Goal: Information Seeking & Learning: Learn about a topic

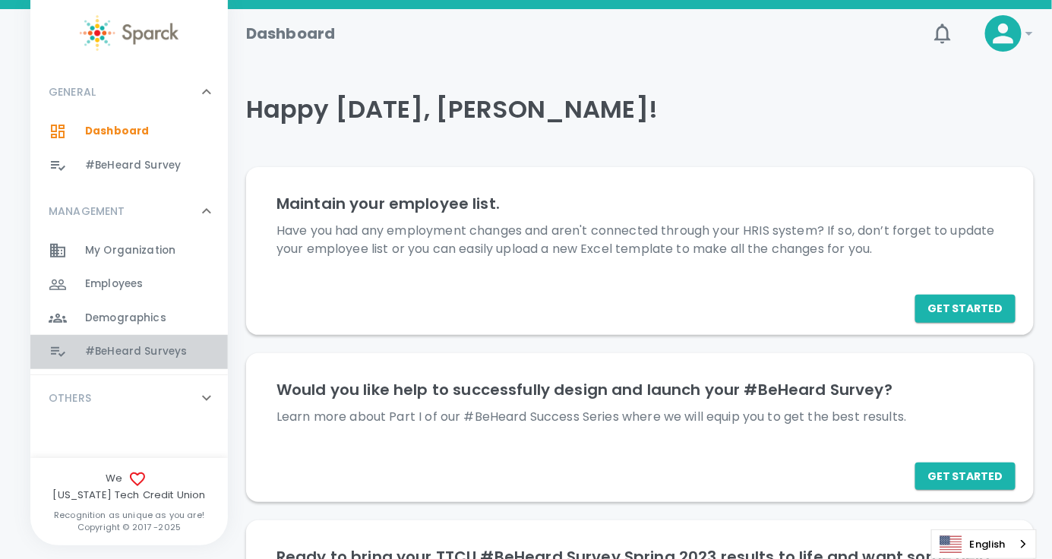
click at [142, 353] on span "#BeHeard Surveys" at bounding box center [136, 351] width 102 height 15
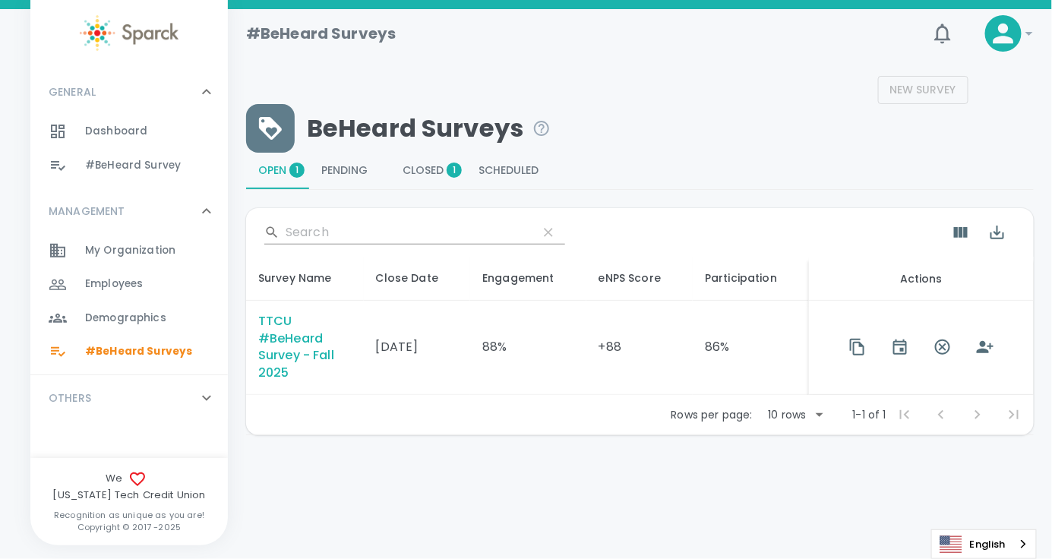
click at [290, 350] on div "TTCU #BeHeard Survey - Fall 2025" at bounding box center [304, 348] width 93 height 70
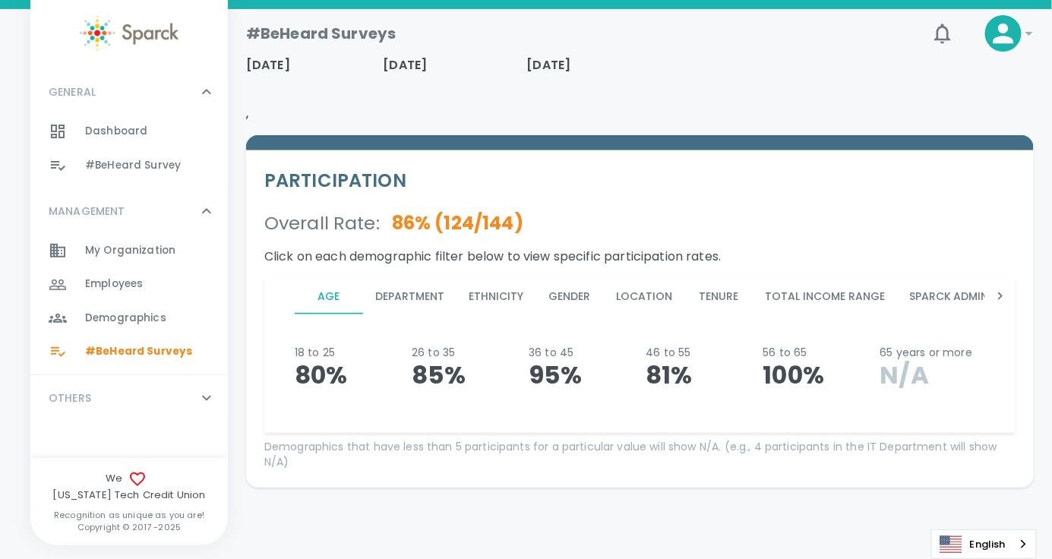
scroll to position [134, 0]
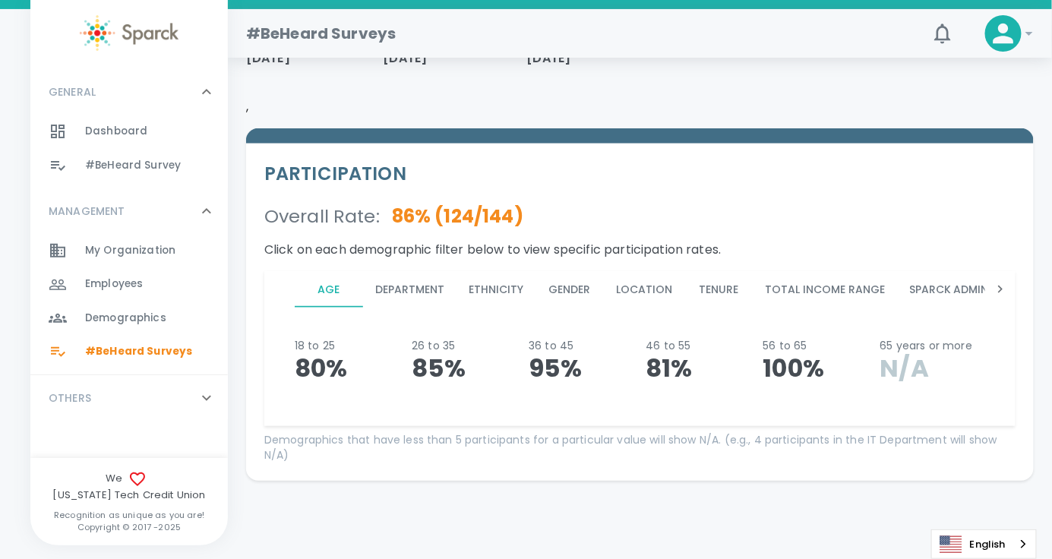
click at [643, 289] on button "Location" at bounding box center [644, 289] width 81 height 36
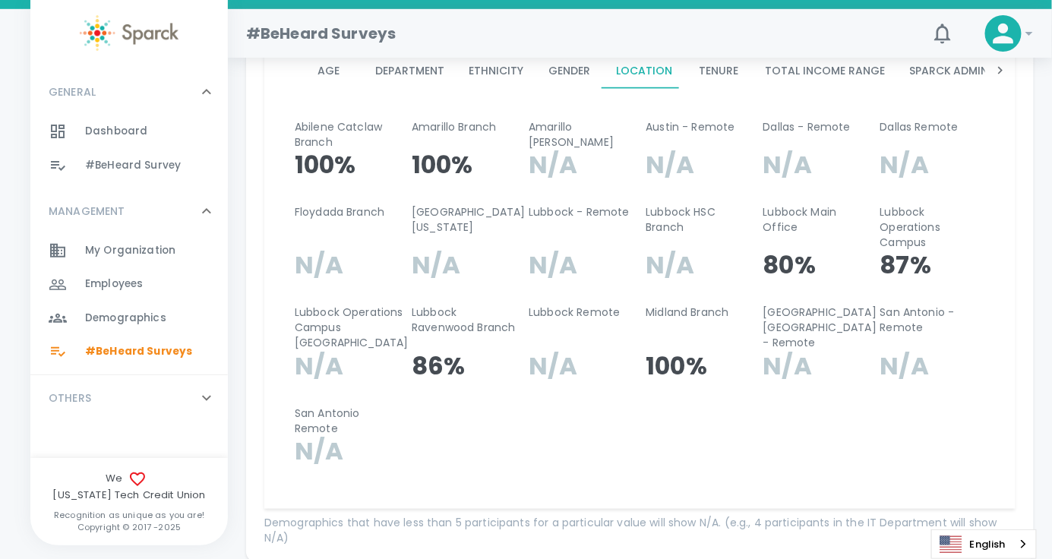
scroll to position [362, 0]
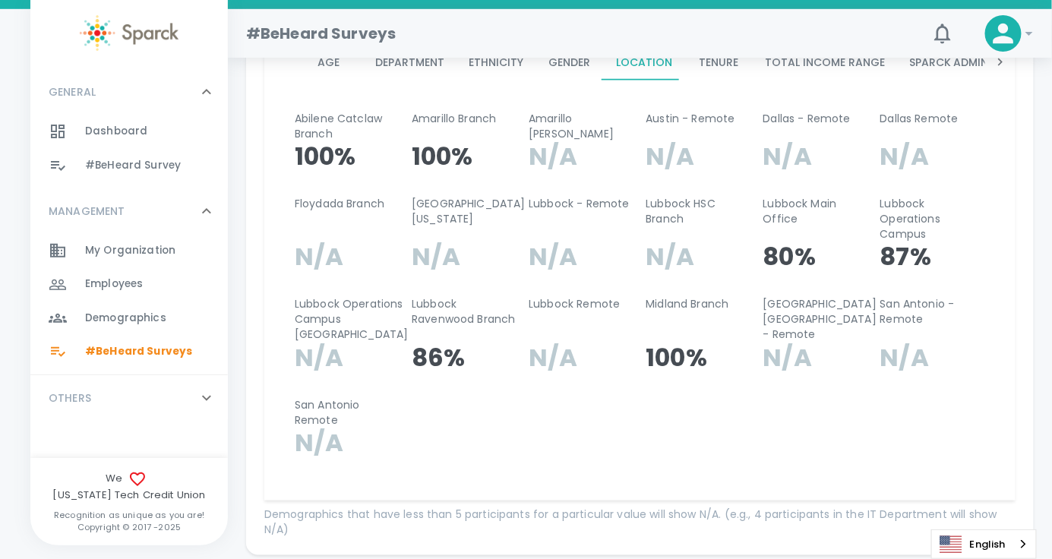
click at [718, 64] on button "Tenure" at bounding box center [719, 62] width 68 height 36
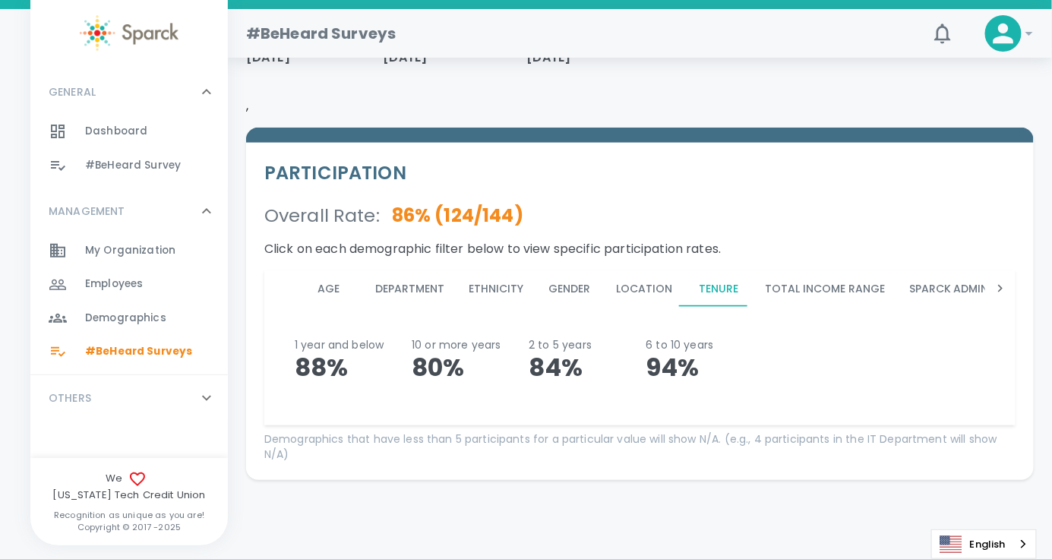
scroll to position [134, 0]
click at [420, 287] on button "Department" at bounding box center [409, 289] width 93 height 36
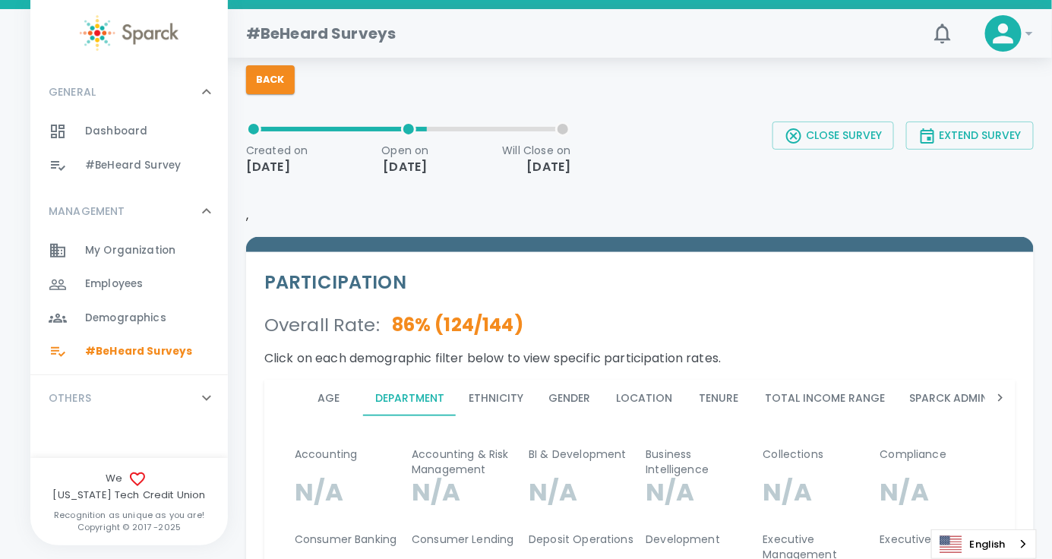
scroll to position [11, 0]
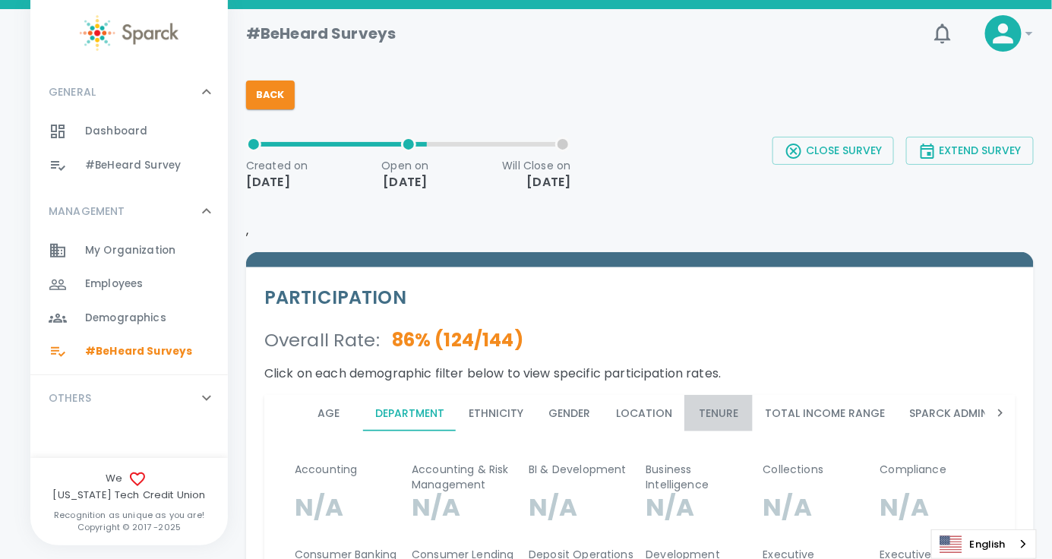
click at [708, 416] on button "Tenure" at bounding box center [719, 413] width 68 height 36
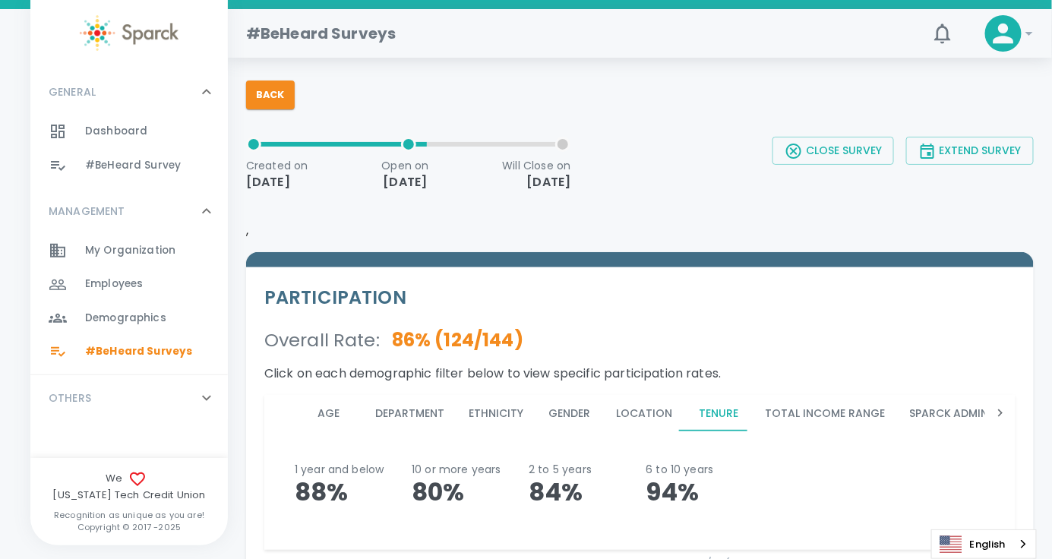
scroll to position [134, 0]
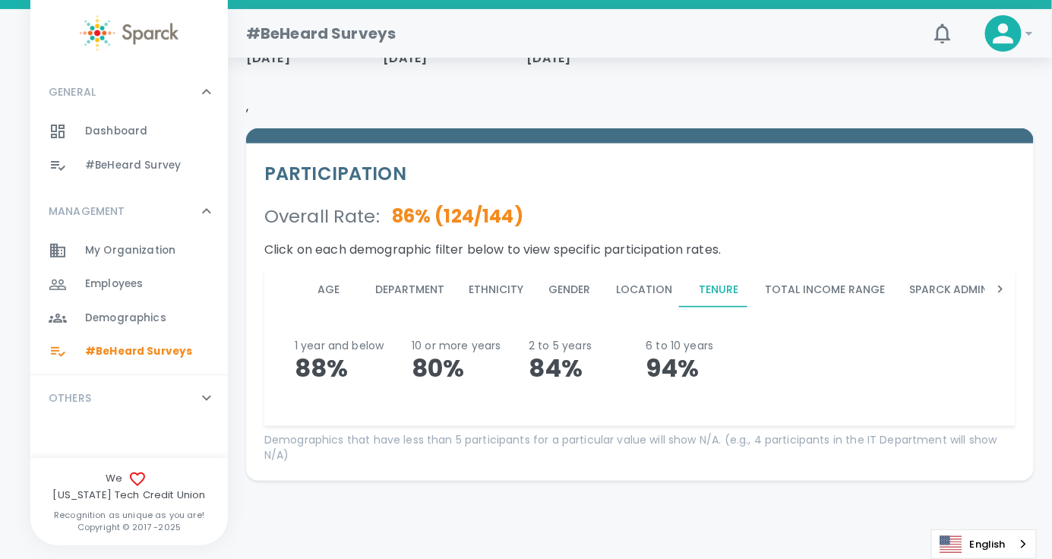
click at [135, 349] on span "#BeHeard Surveys" at bounding box center [138, 351] width 107 height 15
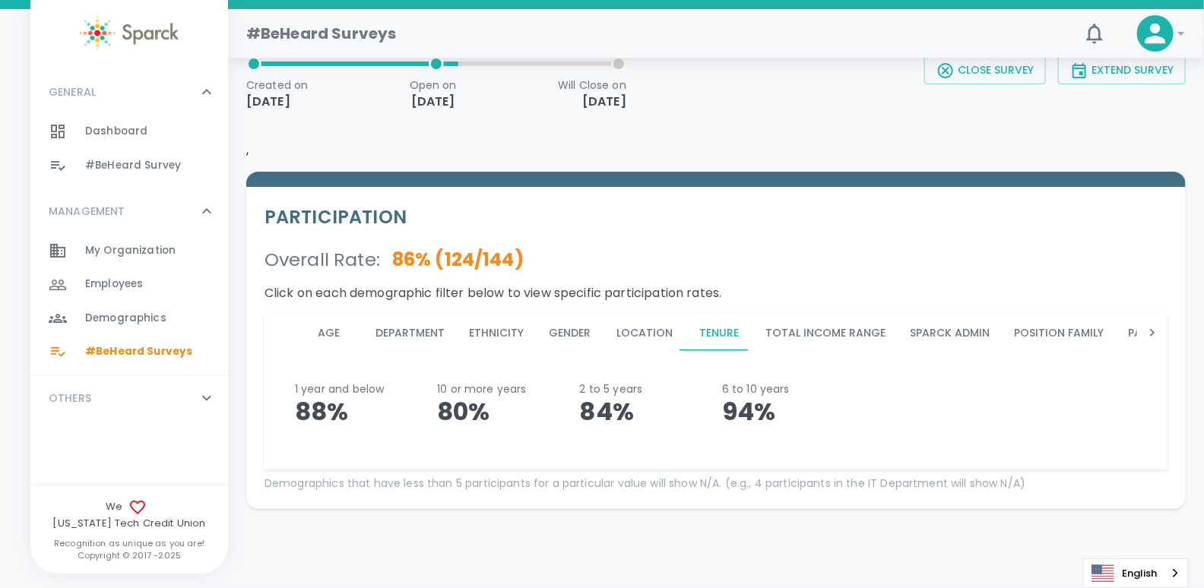
scroll to position [0, 0]
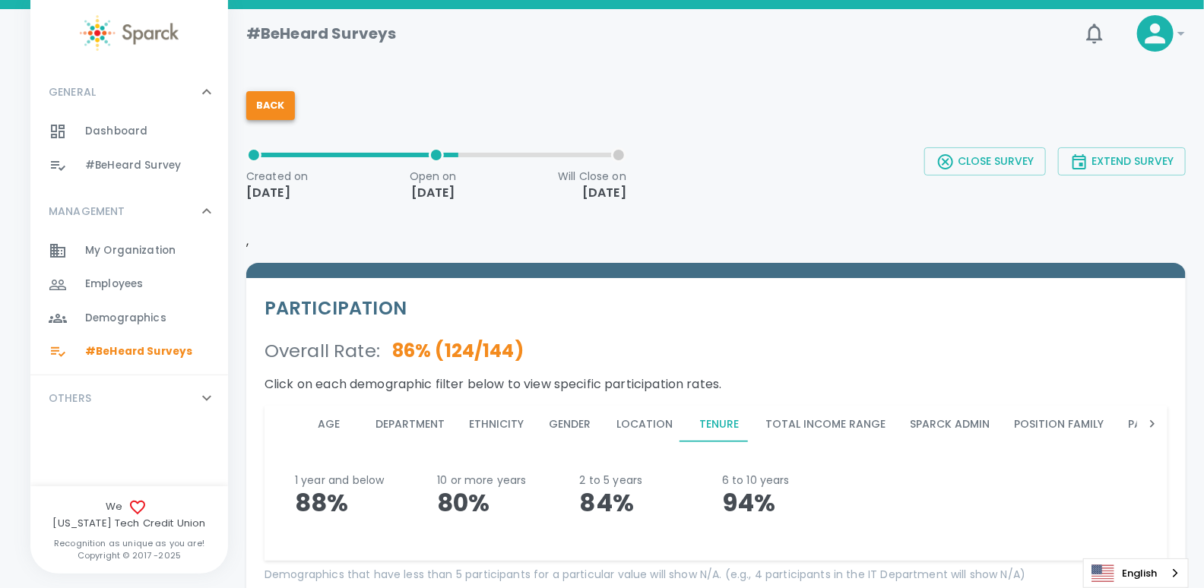
click at [274, 114] on button "Back" at bounding box center [270, 105] width 49 height 29
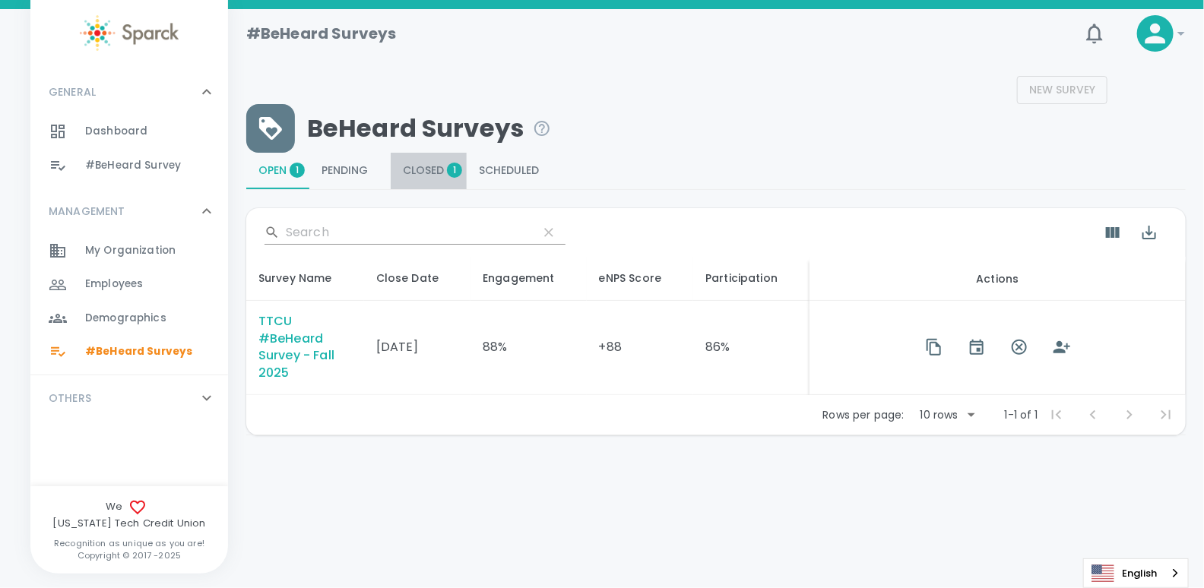
click at [430, 174] on span "Closed 1" at bounding box center [429, 171] width 52 height 14
click at [274, 166] on span "Open 1" at bounding box center [277, 171] width 39 height 14
click at [431, 169] on span "Closed 1" at bounding box center [429, 171] width 52 height 14
click at [284, 173] on span "Open 1" at bounding box center [277, 171] width 39 height 14
click at [430, 168] on span "Closed 1" at bounding box center [429, 171] width 52 height 14
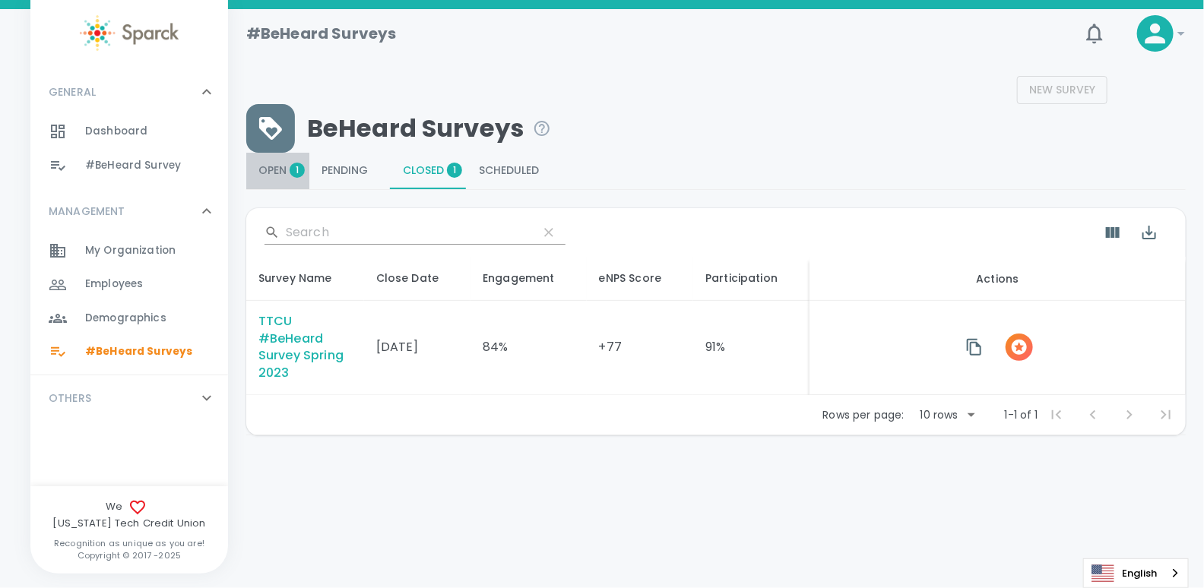
click at [276, 168] on span "Open 1" at bounding box center [277, 171] width 39 height 14
